Goal: Find specific page/section: Find specific page/section

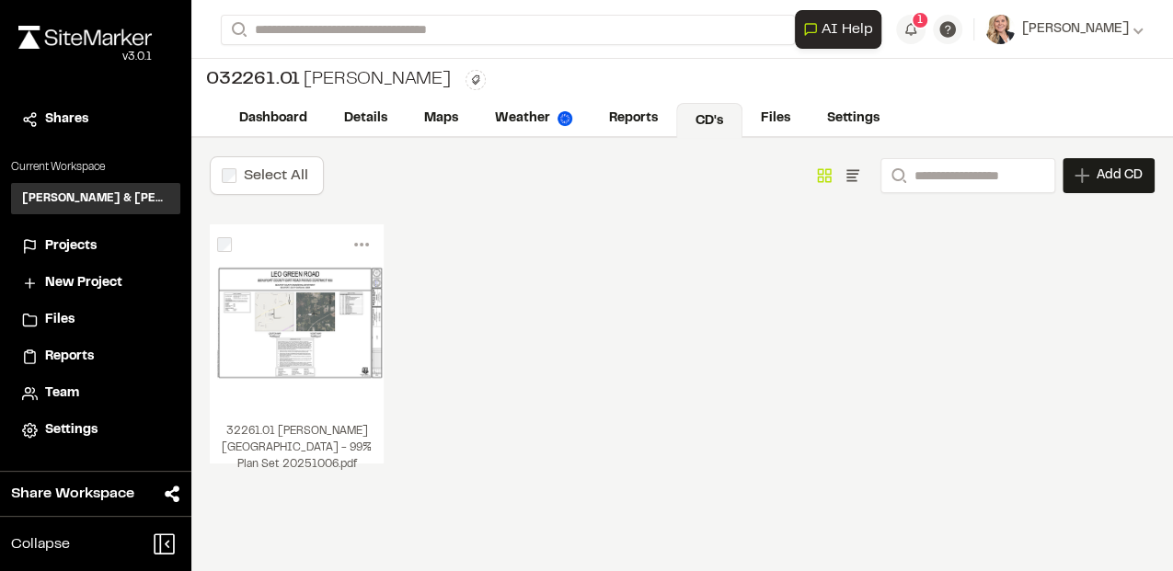
click at [75, 246] on span "Projects" at bounding box center [71, 246] width 52 height 20
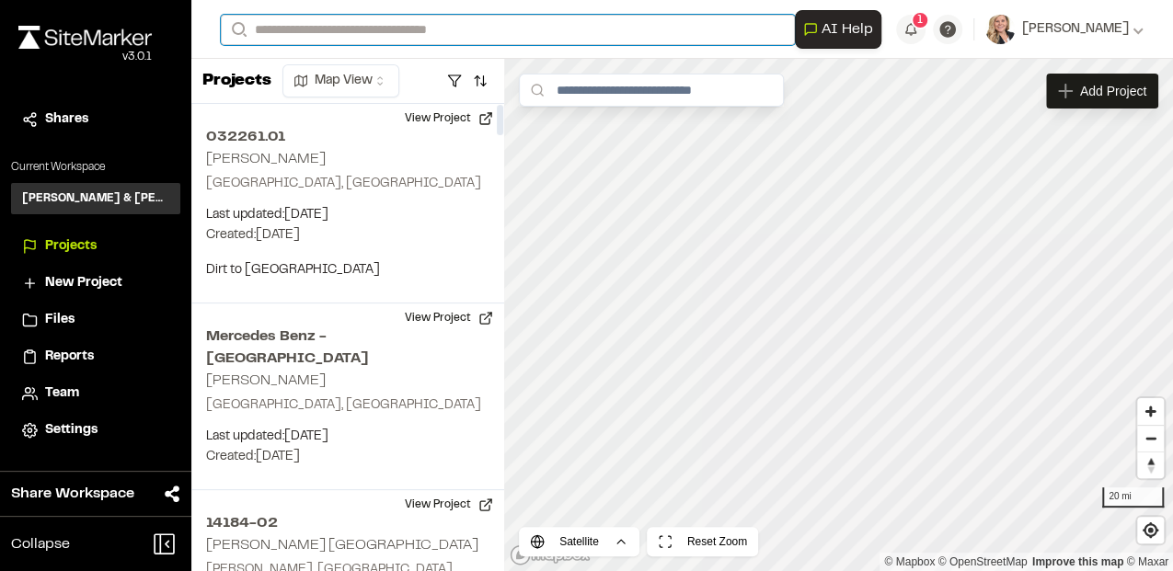
click at [304, 28] on input "Search" at bounding box center [508, 30] width 574 height 30
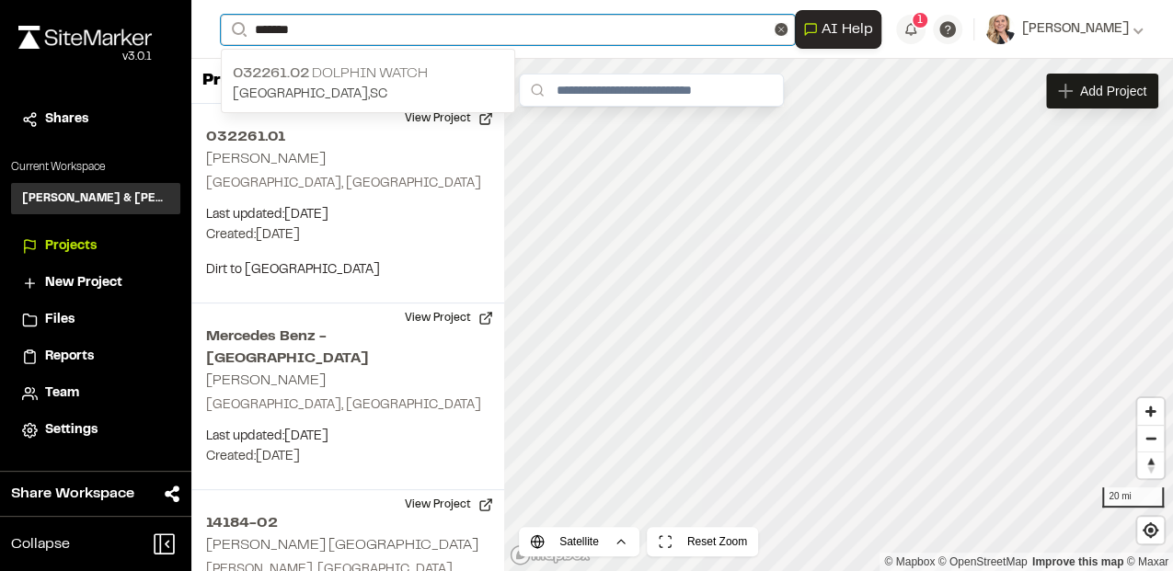
type input "*******"
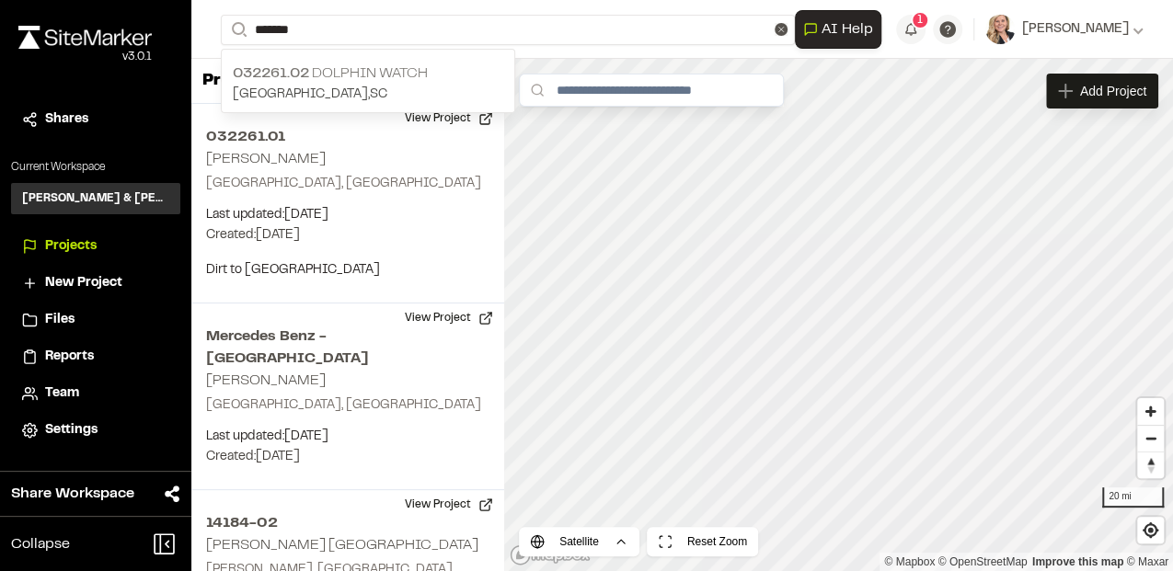
click at [420, 75] on p "032261.02 Dolphin watch" at bounding box center [368, 74] width 270 height 22
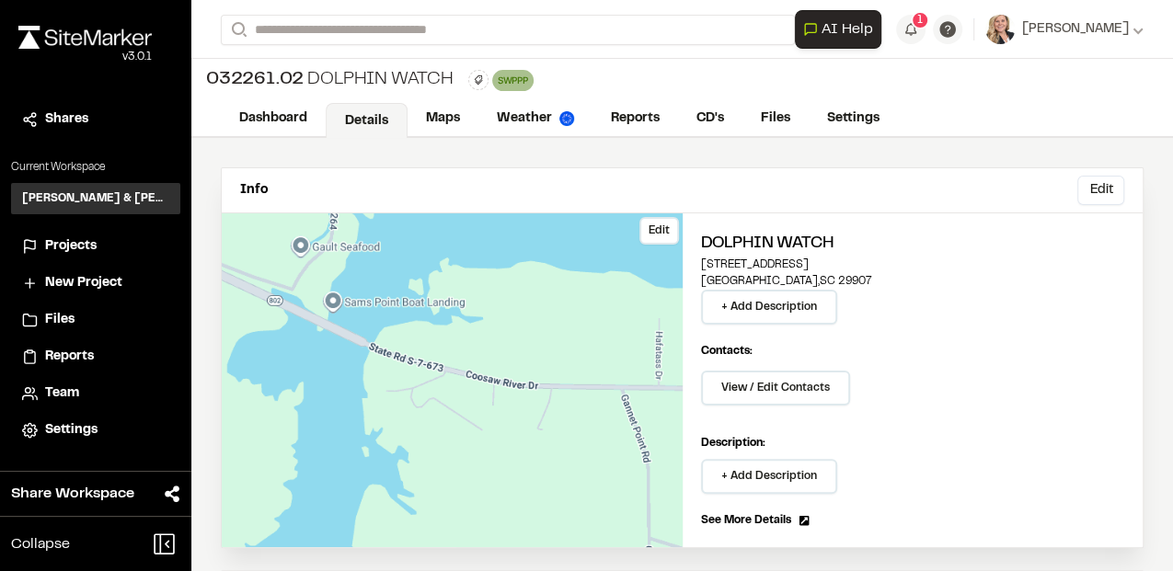
drag, startPoint x: 447, startPoint y: 445, endPoint x: 401, endPoint y: 409, distance: 58.9
click at [401, 409] on div "Edit" at bounding box center [452, 380] width 461 height 334
click at [975, 435] on p "Description:" at bounding box center [913, 443] width 424 height 17
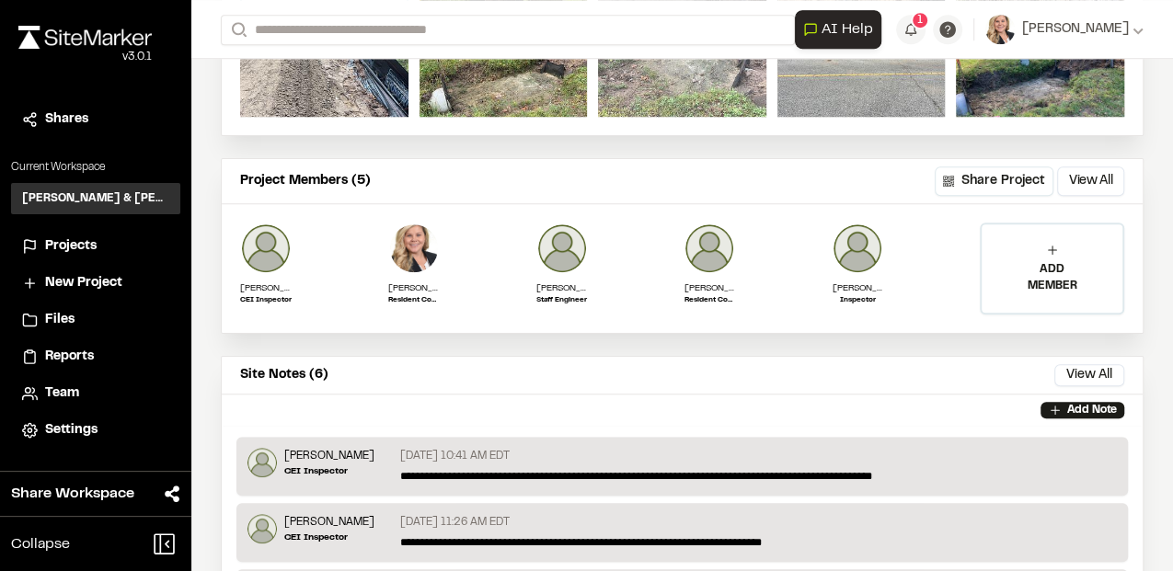
scroll to position [797, 0]
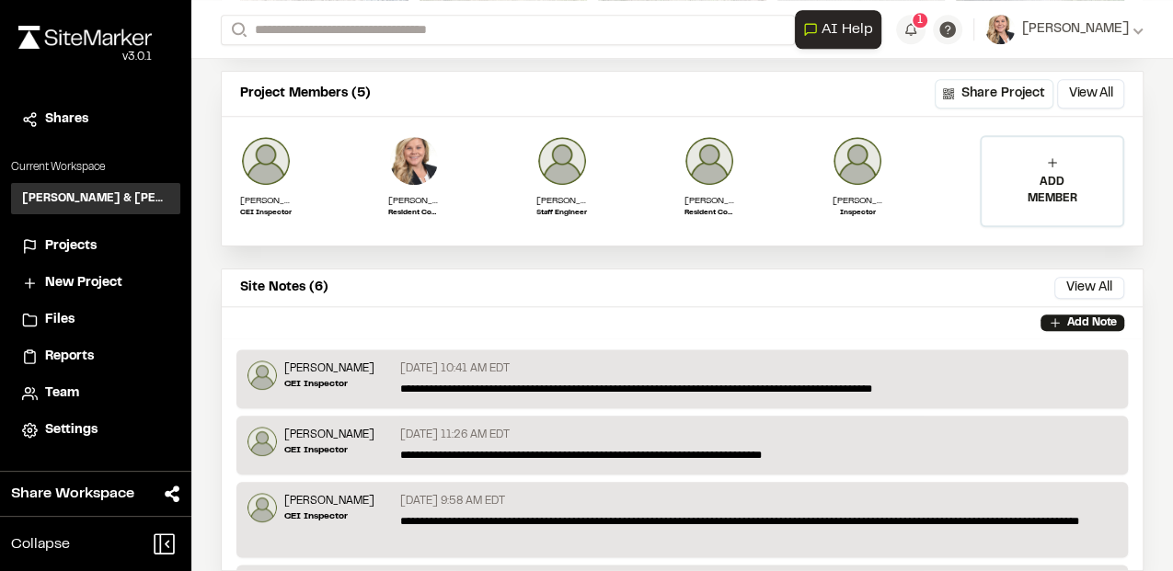
click at [335, 259] on div "**********" at bounding box center [682, 433] width 923 height 724
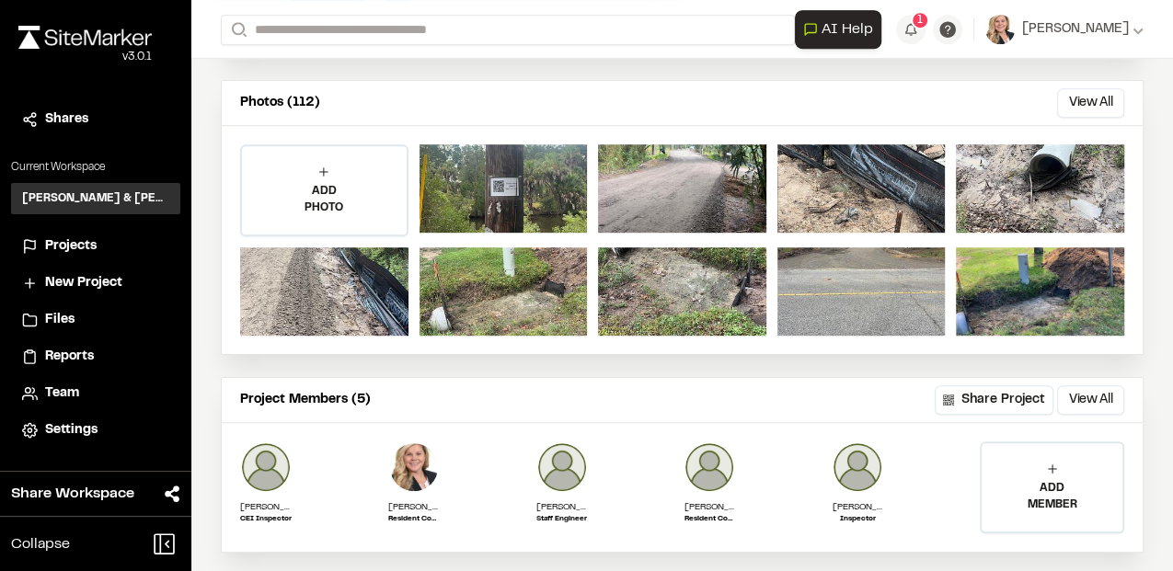
scroll to position [429, 0]
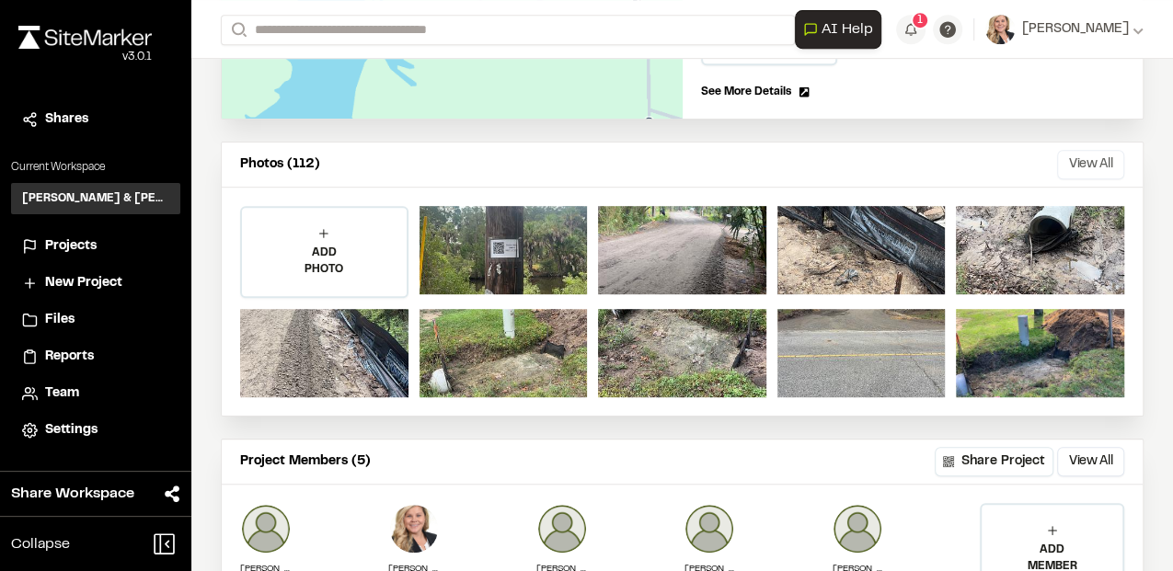
click at [1088, 160] on button "View All" at bounding box center [1090, 164] width 67 height 29
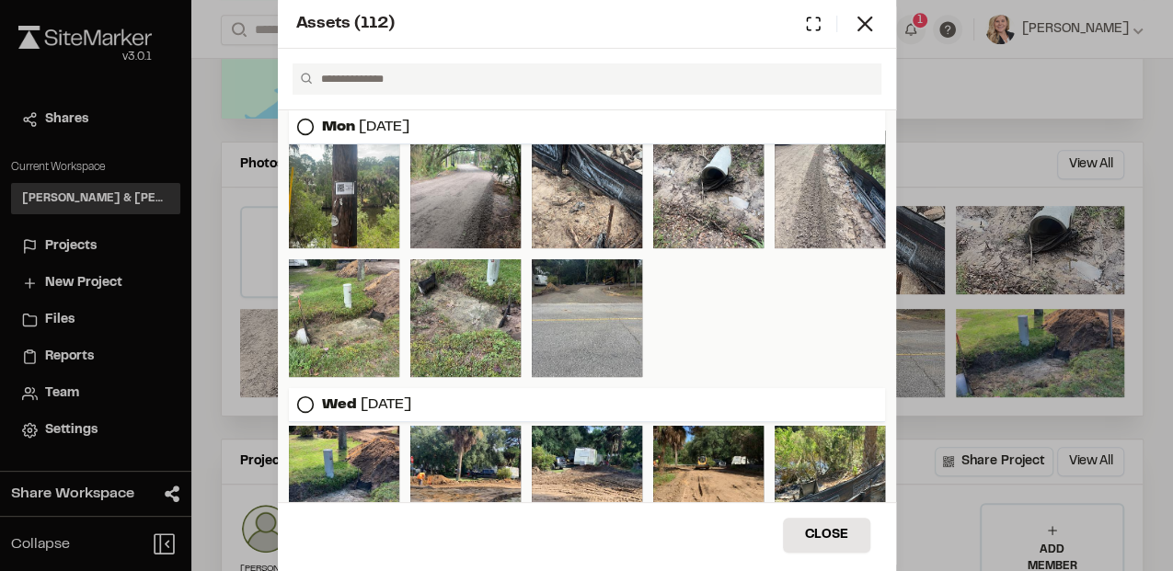
scroll to position [0, 0]
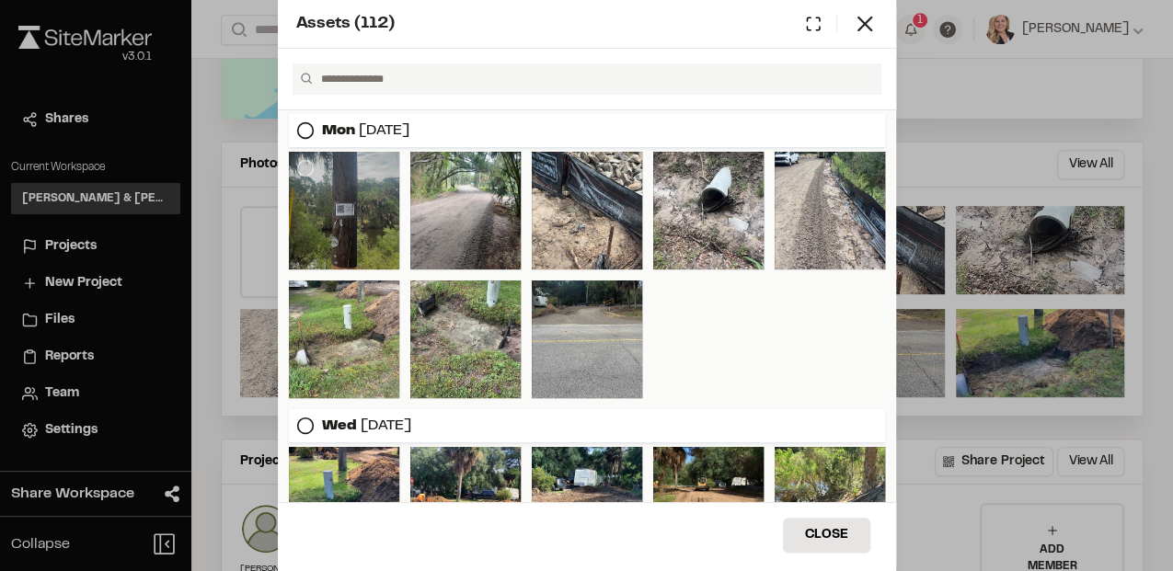
click at [377, 237] on div at bounding box center [344, 211] width 110 height 118
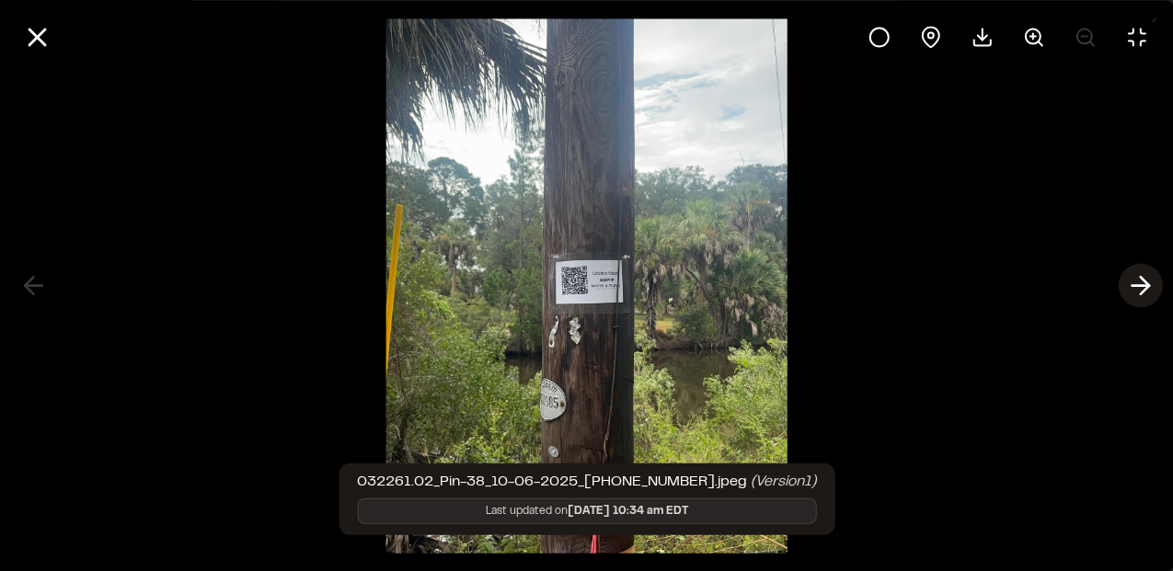
click at [1135, 286] on line at bounding box center [1140, 286] width 17 height 0
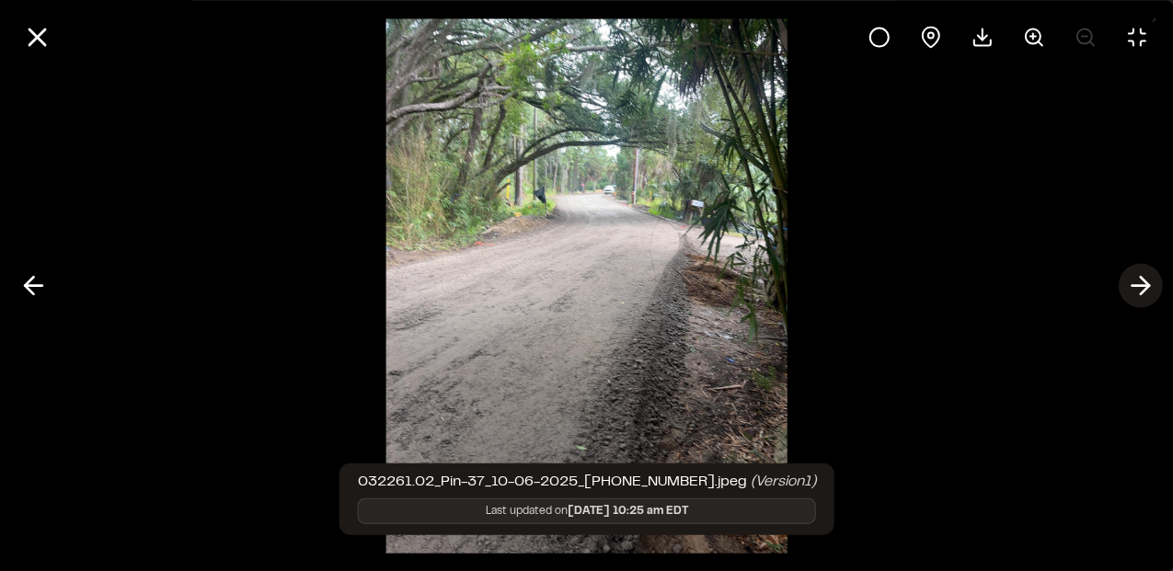
click at [1135, 286] on line at bounding box center [1140, 286] width 17 height 0
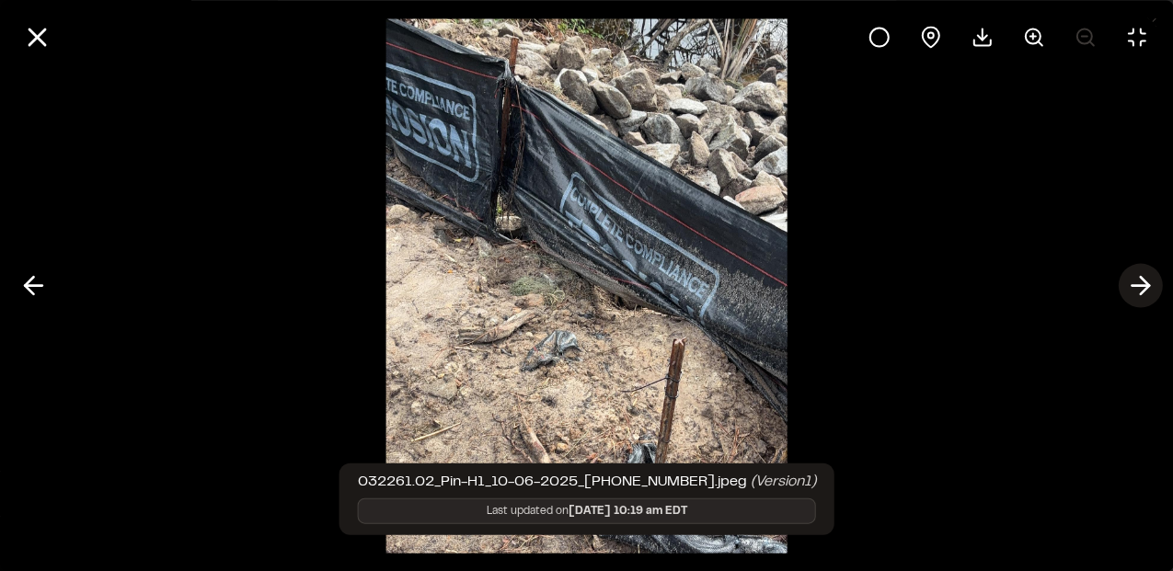
click at [1135, 286] on line at bounding box center [1140, 286] width 17 height 0
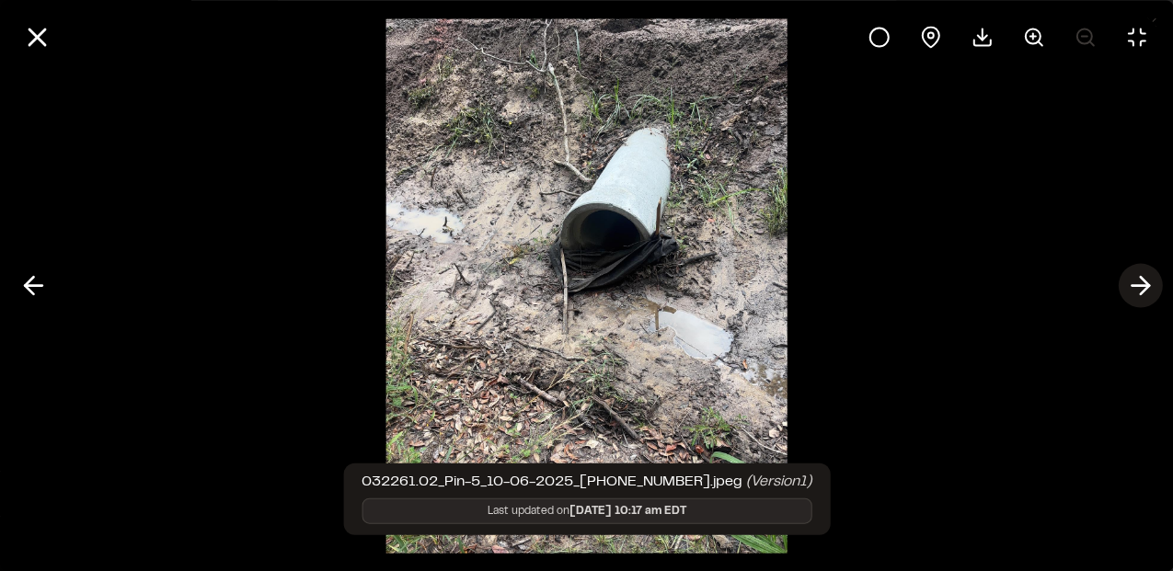
click at [1135, 286] on line at bounding box center [1140, 286] width 17 height 0
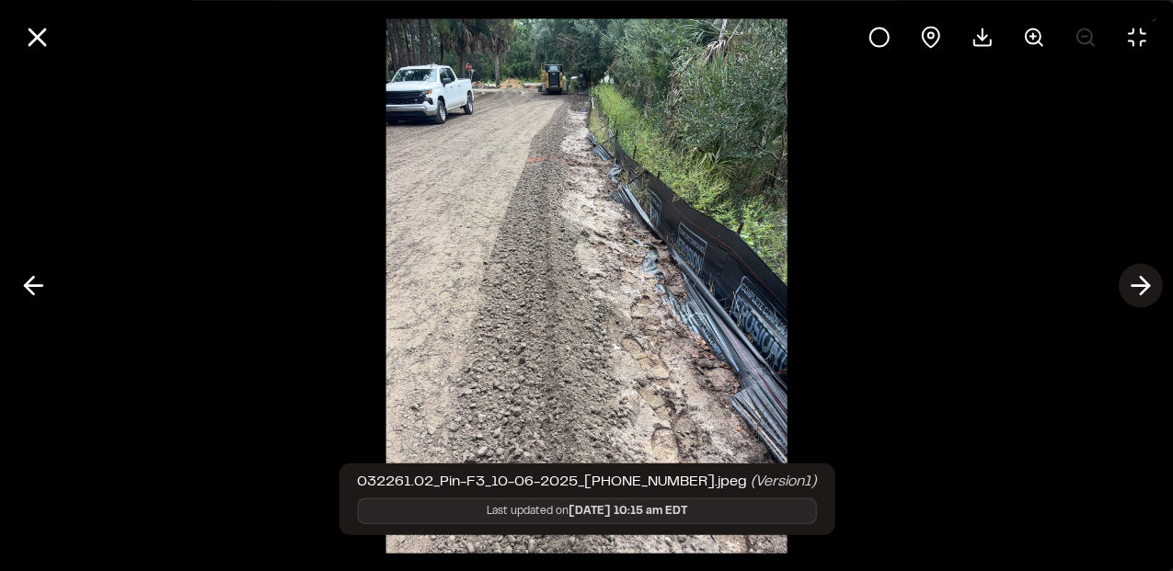
click at [1135, 286] on line at bounding box center [1140, 286] width 17 height 0
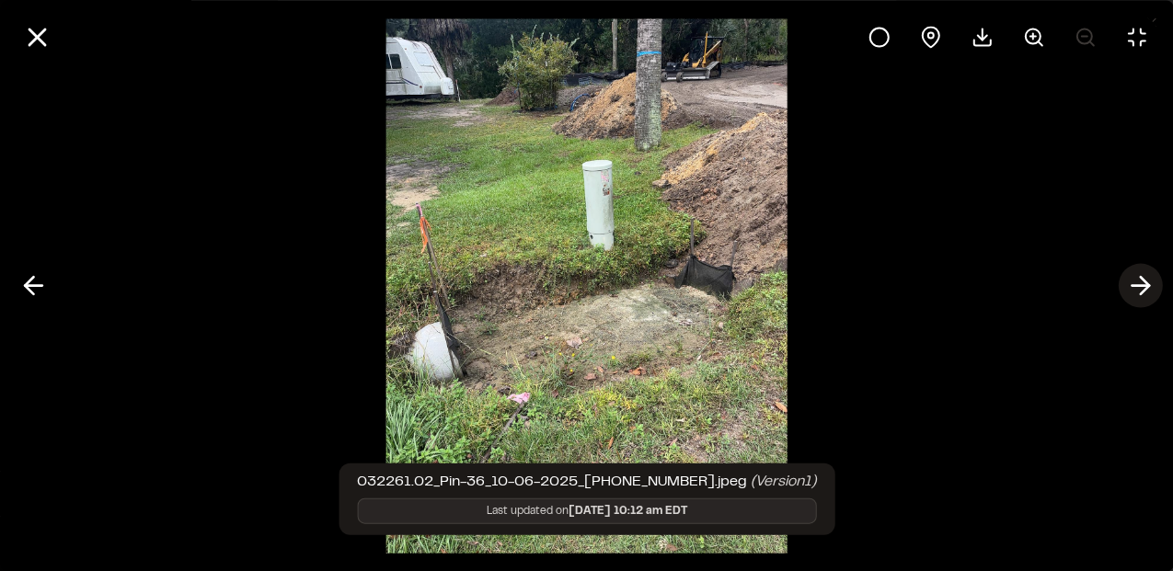
click at [1135, 286] on line at bounding box center [1140, 286] width 17 height 0
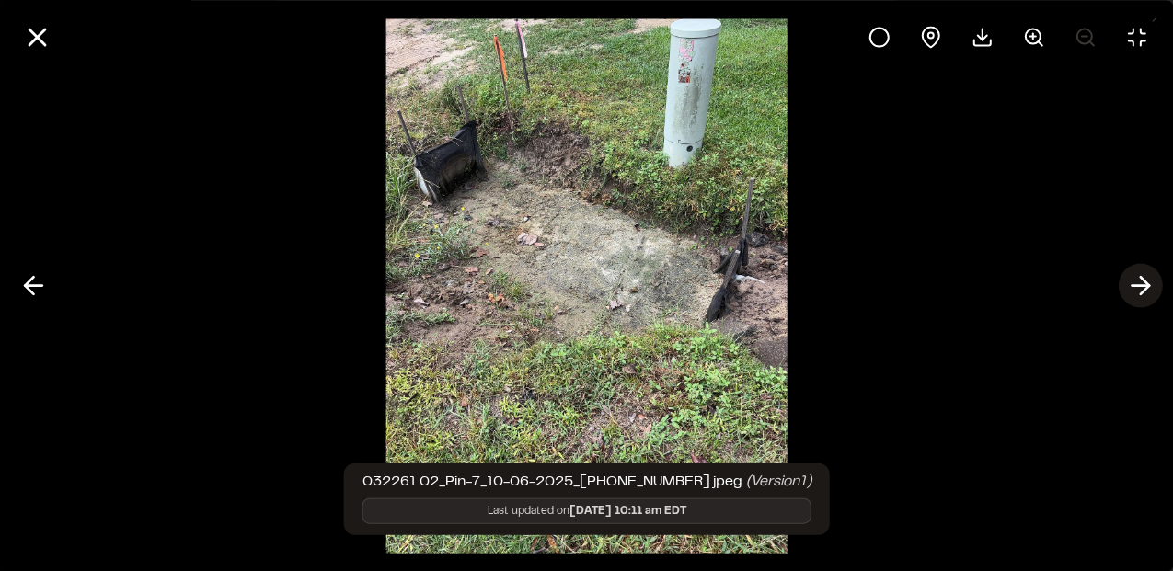
click at [1135, 286] on line at bounding box center [1140, 286] width 17 height 0
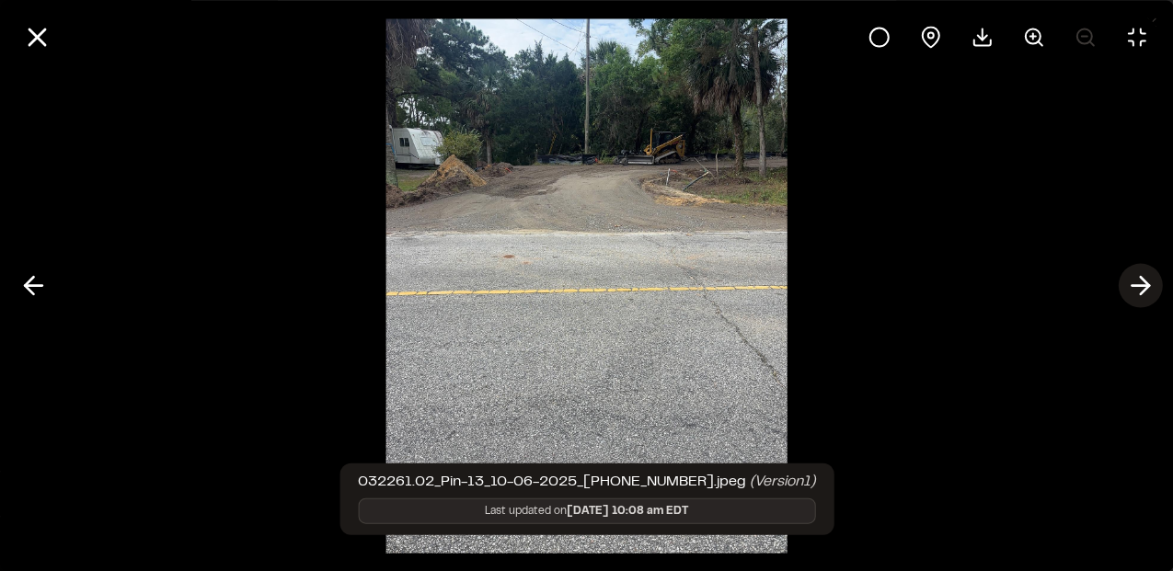
click at [1135, 286] on line at bounding box center [1140, 286] width 17 height 0
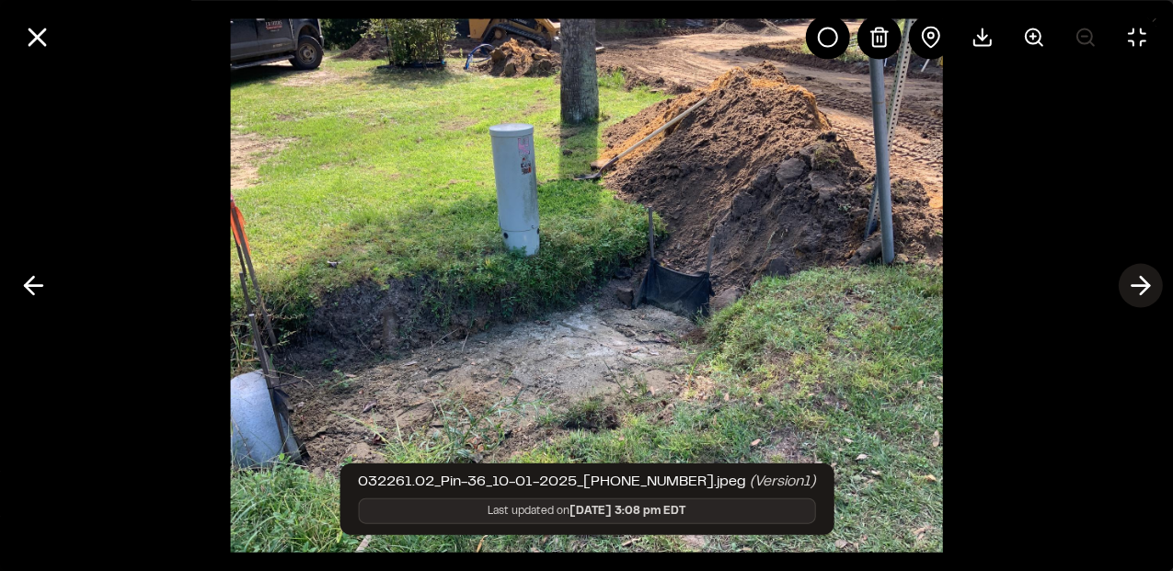
click at [1135, 286] on line at bounding box center [1140, 286] width 17 height 0
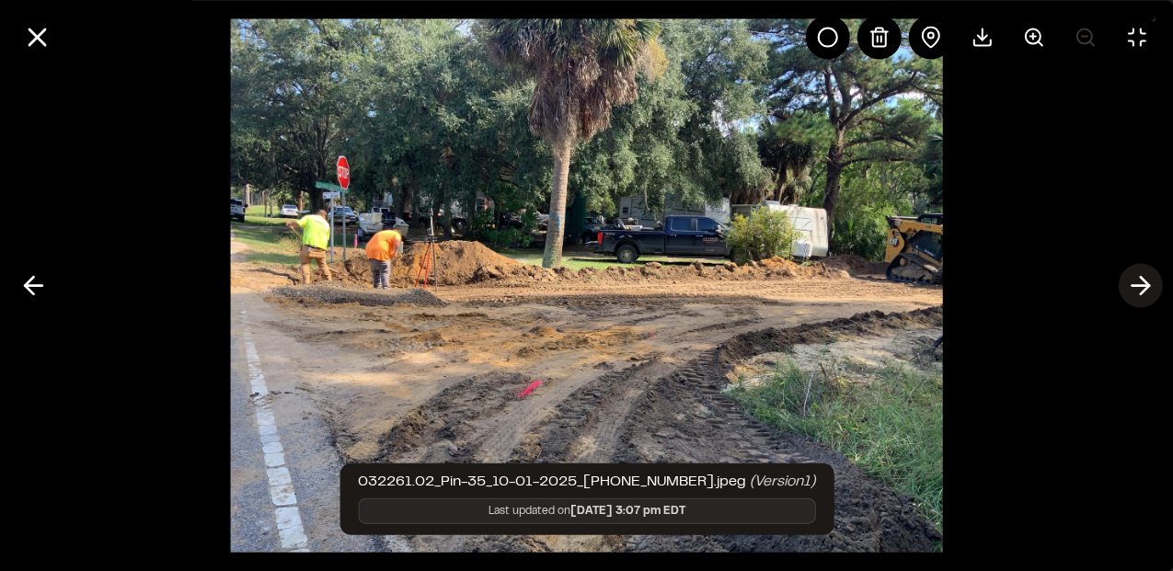
click at [1135, 286] on line at bounding box center [1140, 286] width 17 height 0
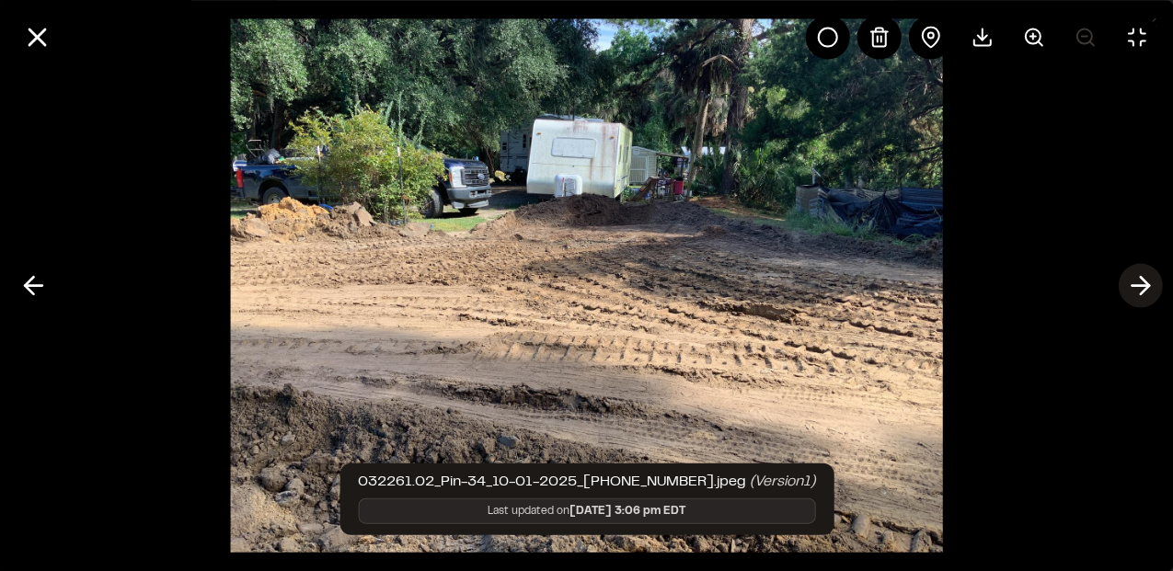
click at [1135, 286] on line at bounding box center [1140, 286] width 17 height 0
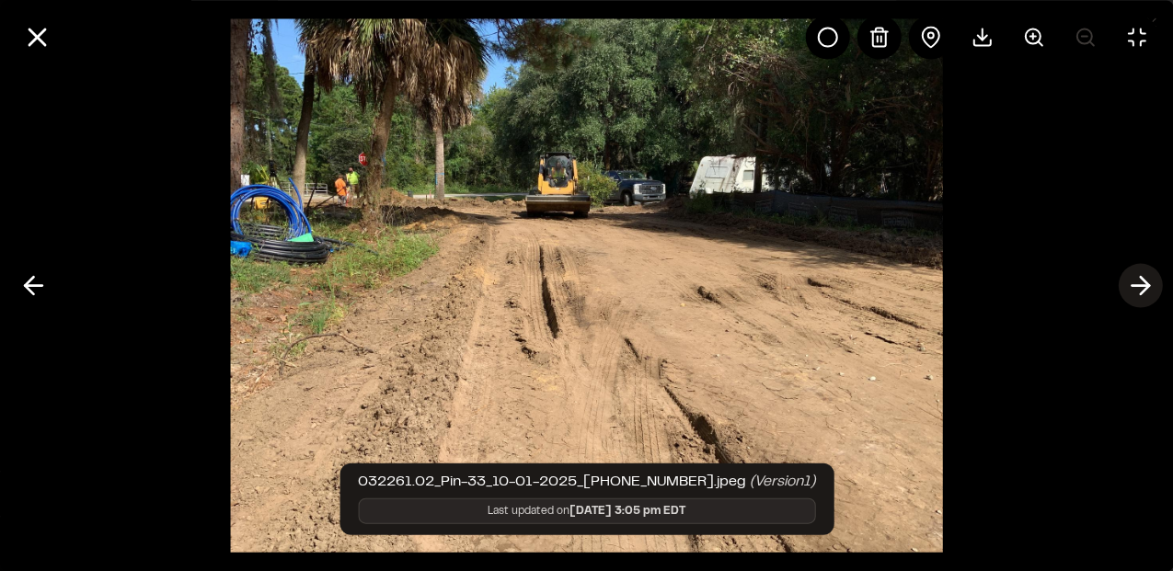
click at [1135, 286] on line at bounding box center [1140, 286] width 17 height 0
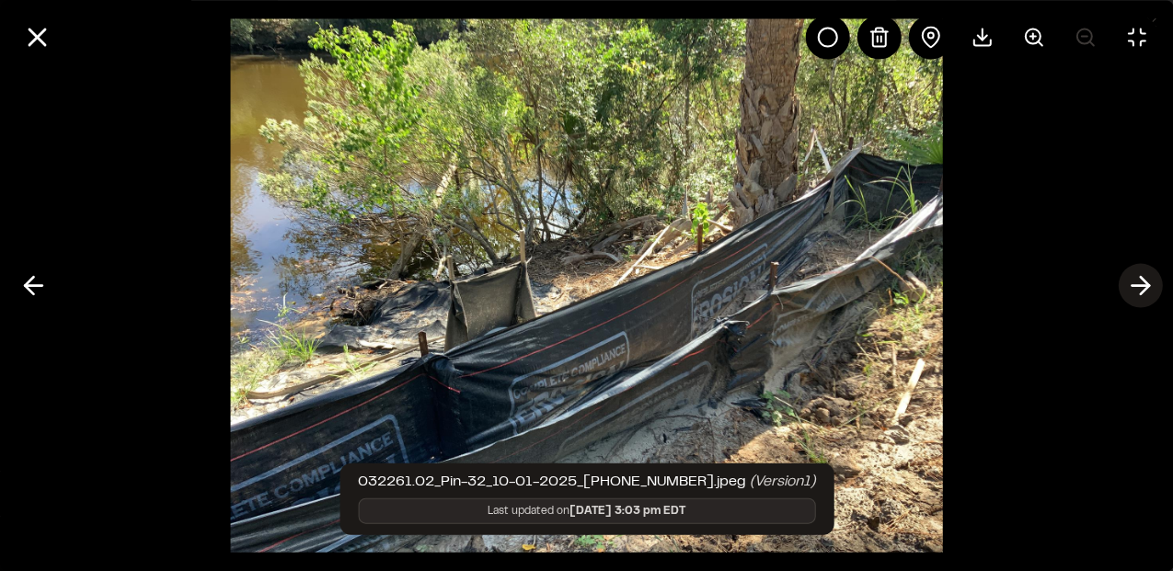
click at [1135, 286] on line at bounding box center [1140, 286] width 17 height 0
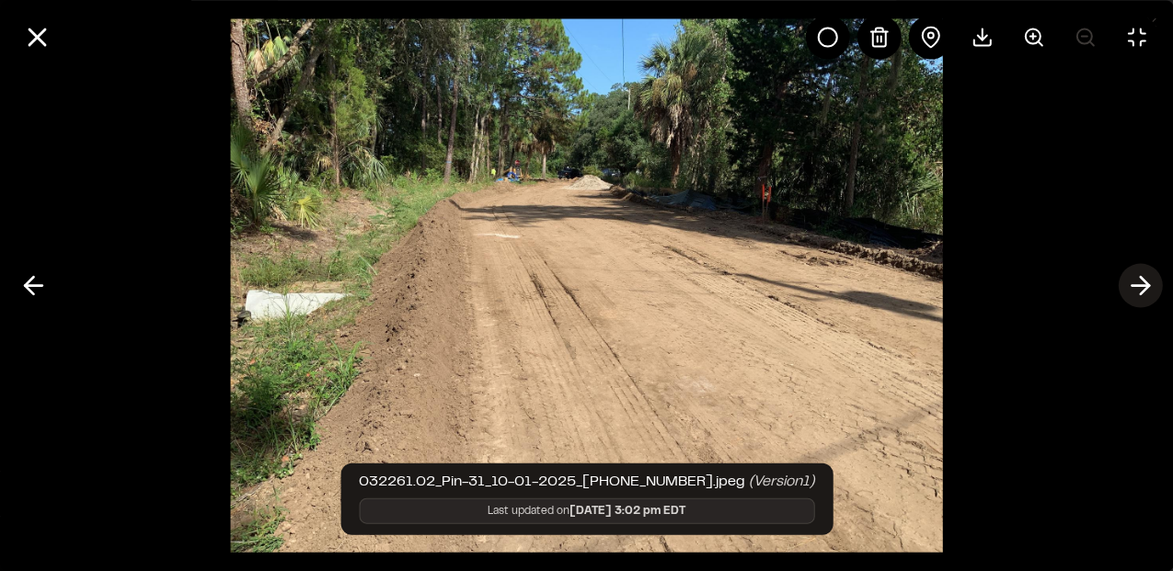
click at [1135, 286] on line at bounding box center [1140, 286] width 17 height 0
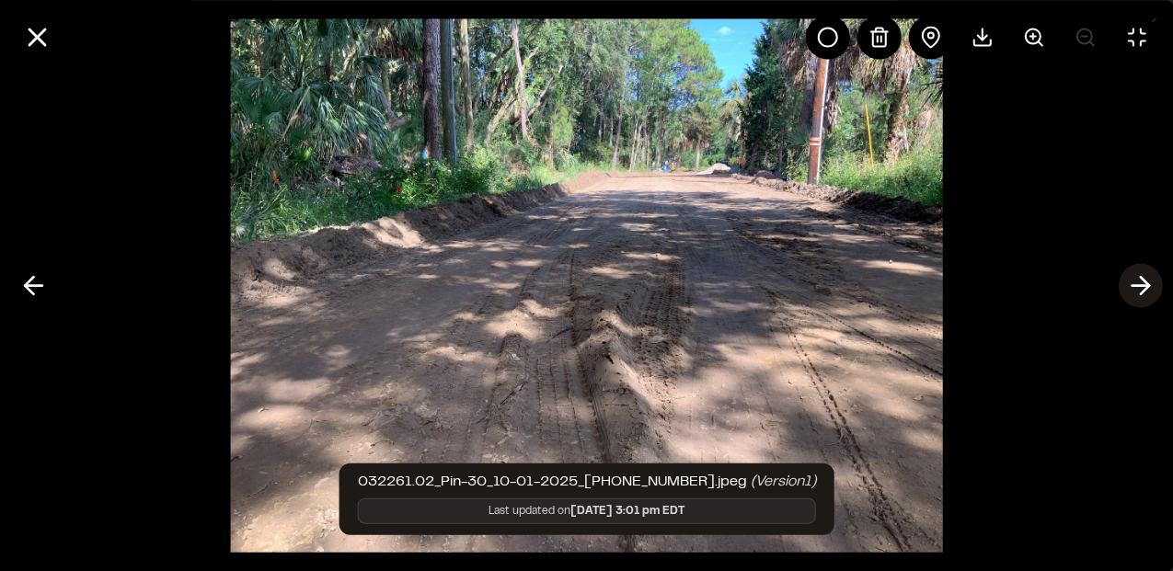
click at [1135, 286] on line at bounding box center [1140, 286] width 17 height 0
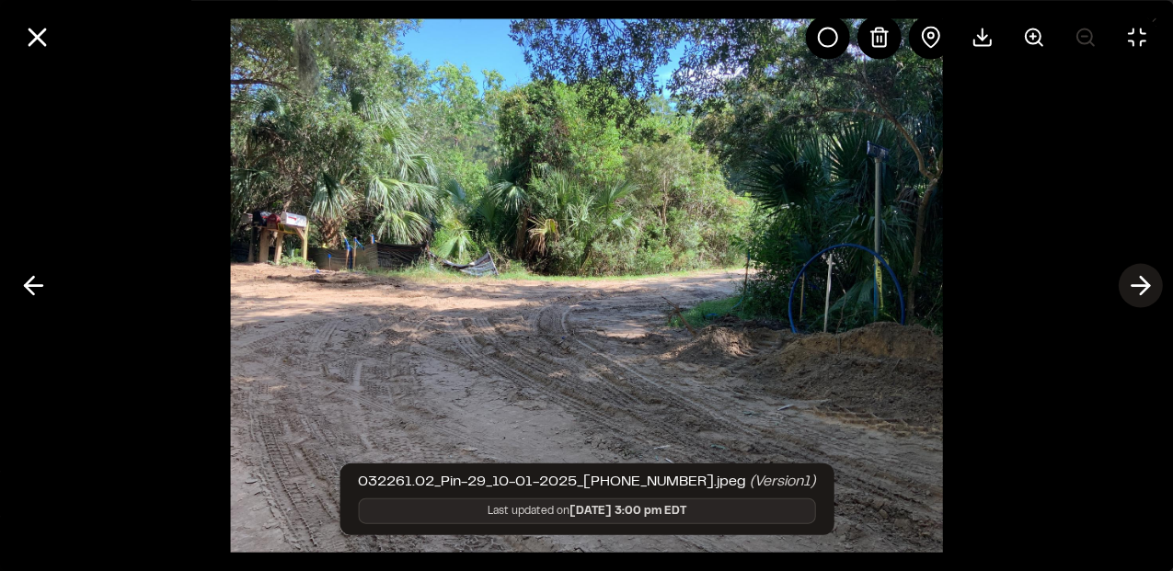
click at [1135, 286] on line at bounding box center [1140, 286] width 17 height 0
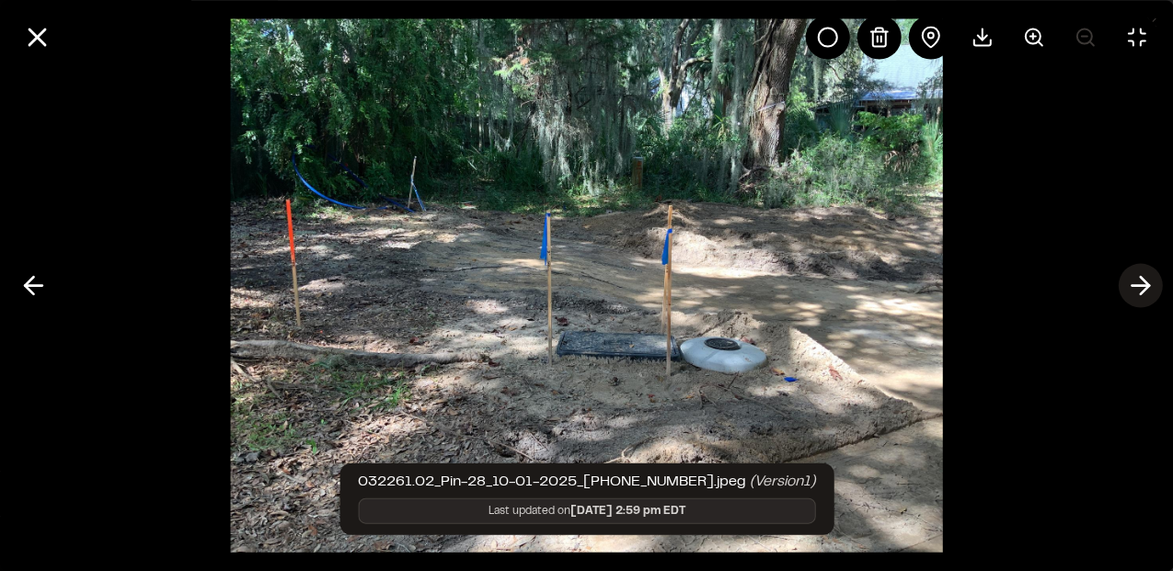
click at [1135, 286] on line at bounding box center [1140, 286] width 17 height 0
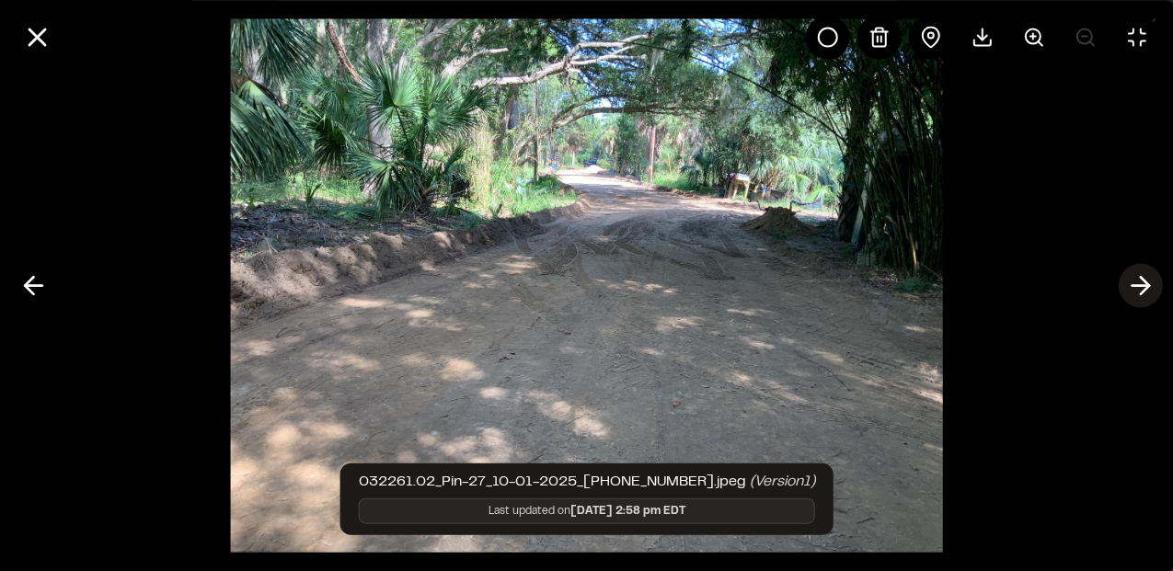
click at [1135, 286] on line at bounding box center [1140, 286] width 17 height 0
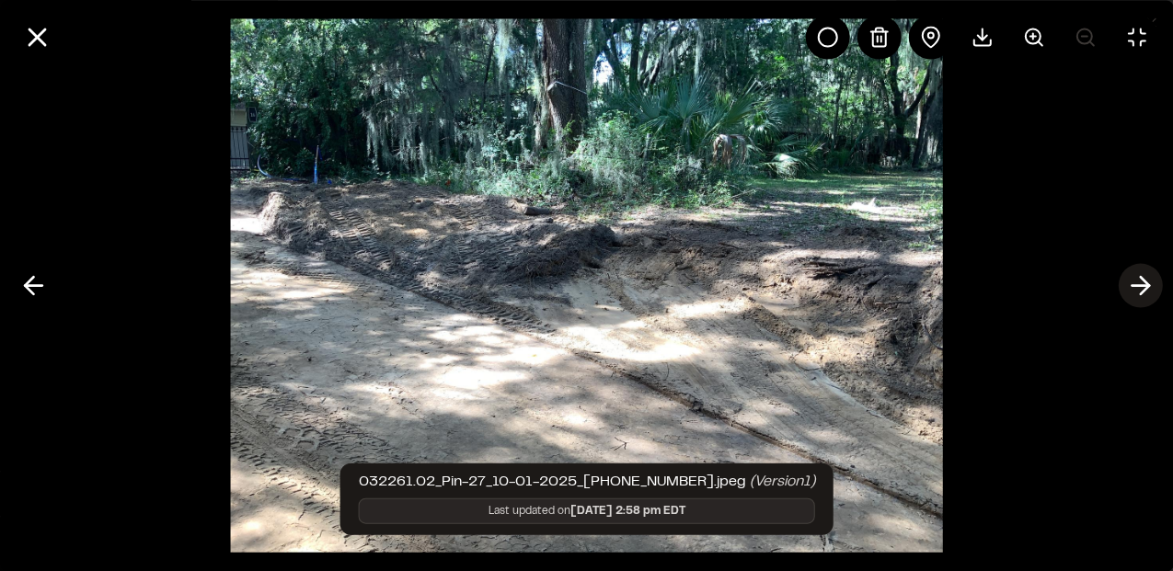
click at [1135, 286] on line at bounding box center [1140, 286] width 17 height 0
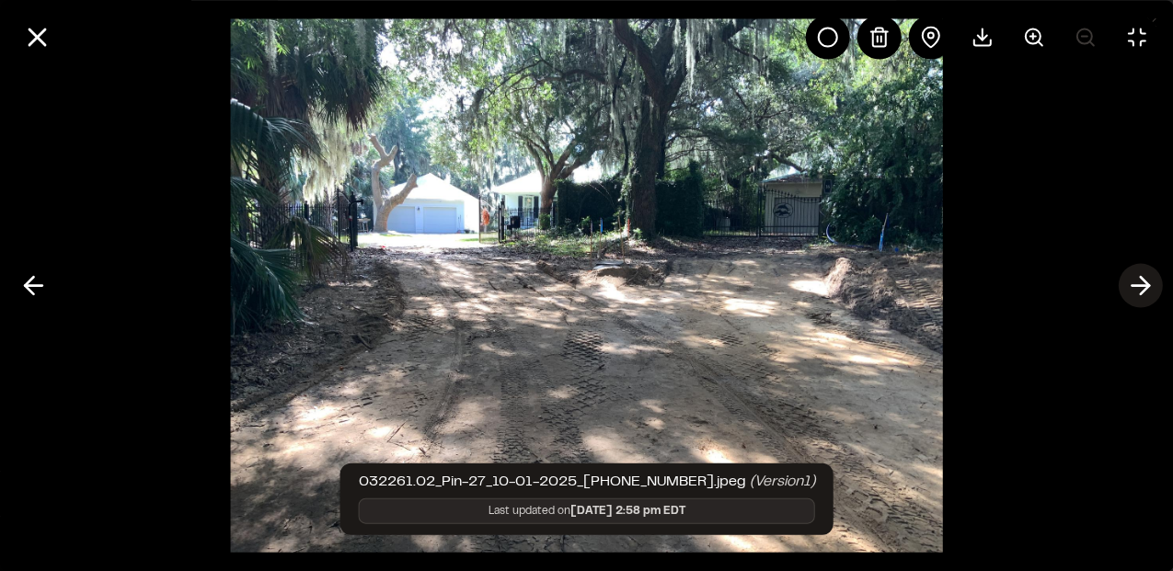
click at [1135, 286] on line at bounding box center [1140, 286] width 17 height 0
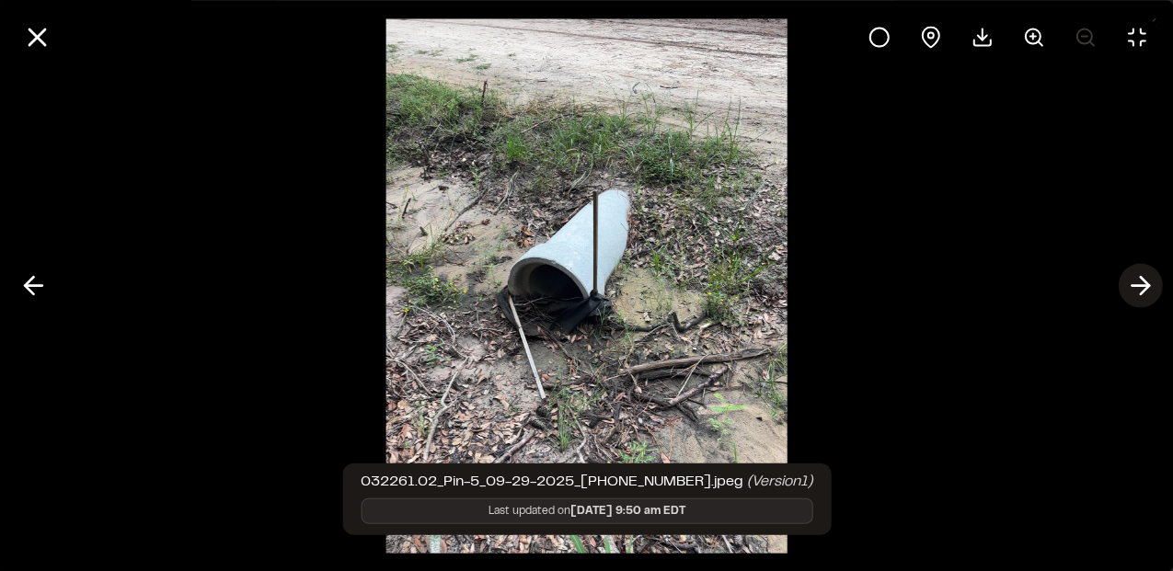
click at [1135, 286] on line at bounding box center [1140, 286] width 17 height 0
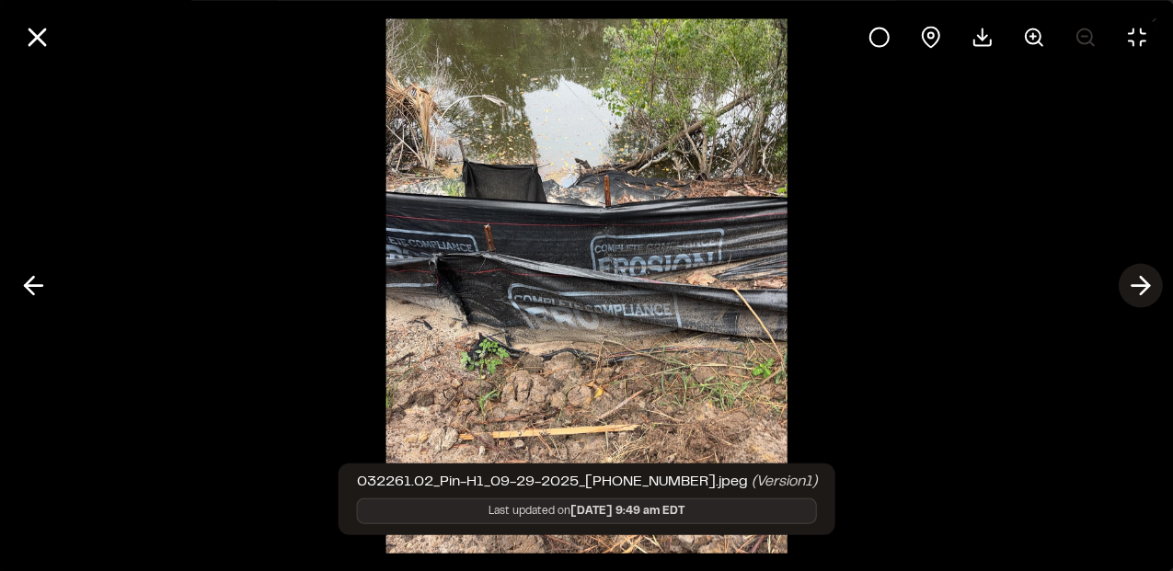
click at [1135, 286] on line at bounding box center [1140, 286] width 17 height 0
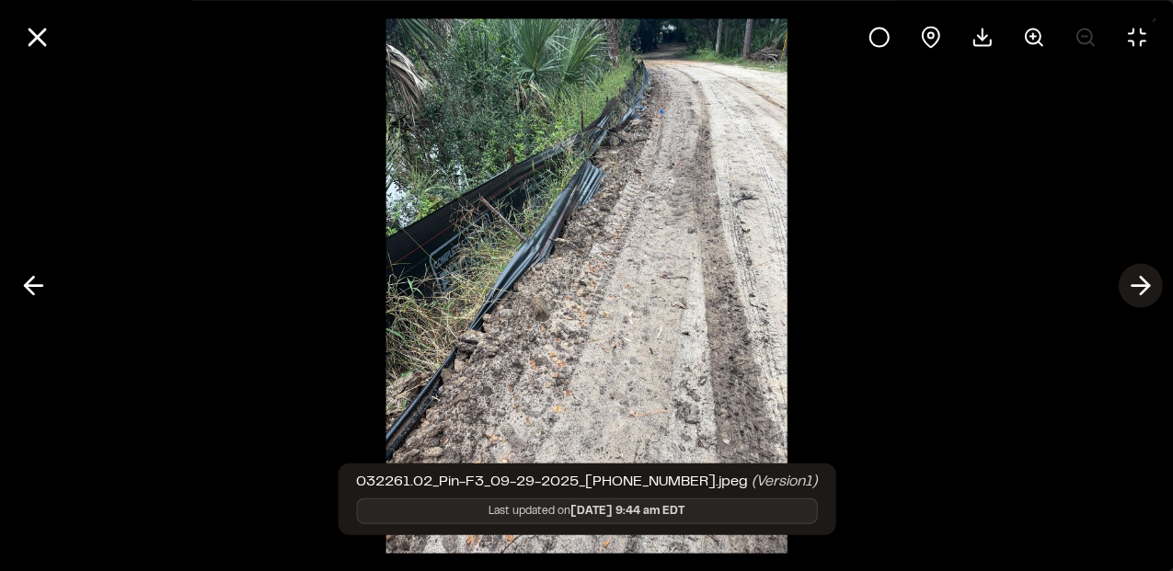
click at [1135, 286] on line at bounding box center [1140, 286] width 17 height 0
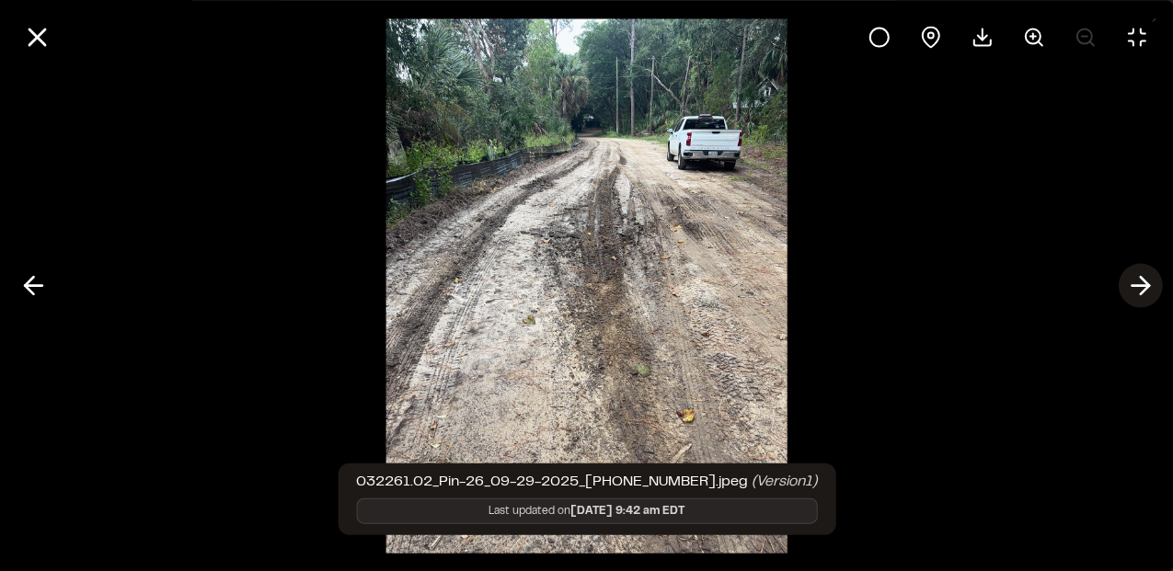
click at [1135, 286] on line at bounding box center [1140, 286] width 17 height 0
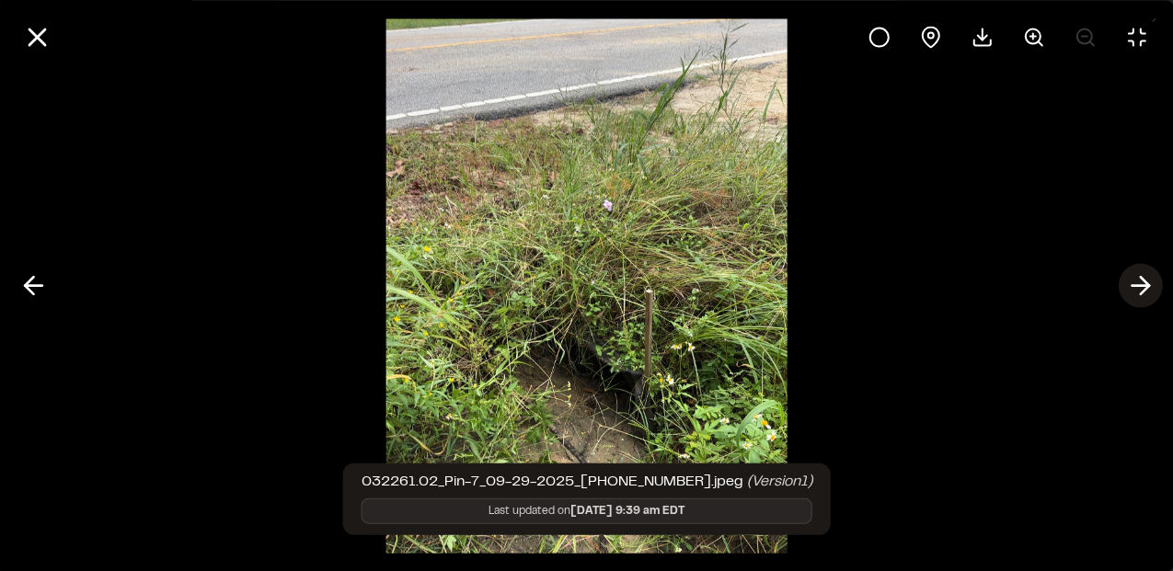
click at [1135, 286] on line at bounding box center [1140, 286] width 17 height 0
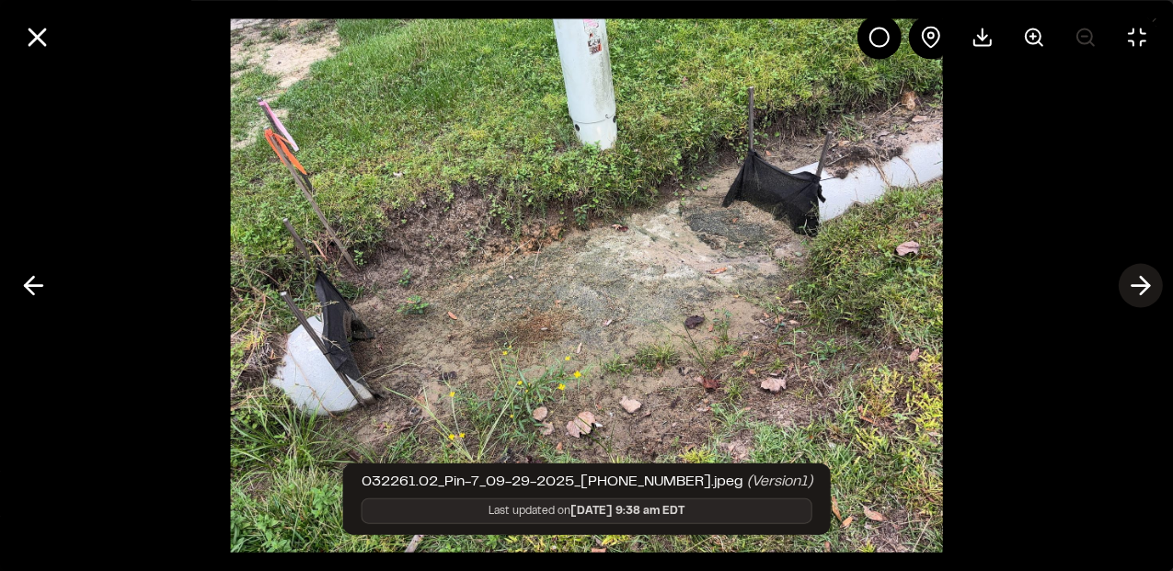
click at [1135, 286] on line at bounding box center [1140, 286] width 17 height 0
